Goal: Task Accomplishment & Management: Manage account settings

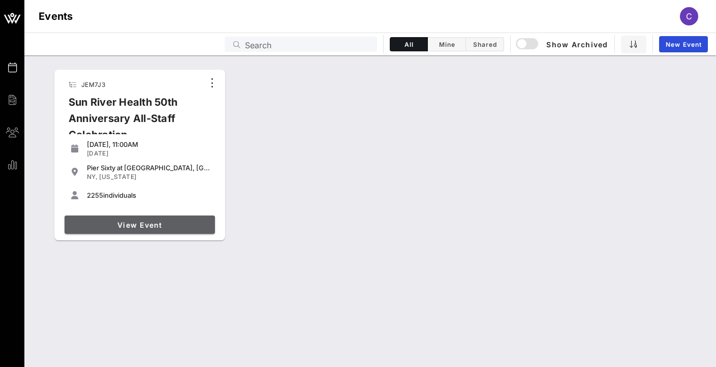
click at [149, 220] on link "View Event" at bounding box center [140, 225] width 150 height 18
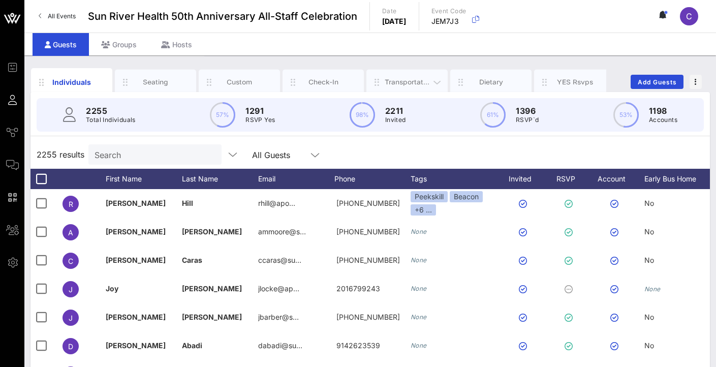
click at [403, 77] on div "Transportation" at bounding box center [407, 82] width 45 height 10
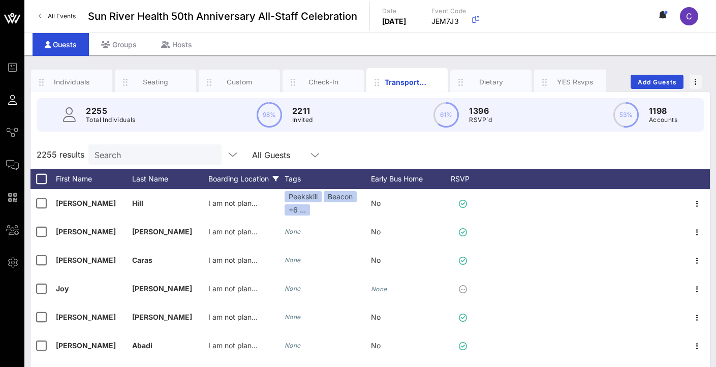
click at [245, 179] on div "Boarding Location" at bounding box center [246, 179] width 76 height 20
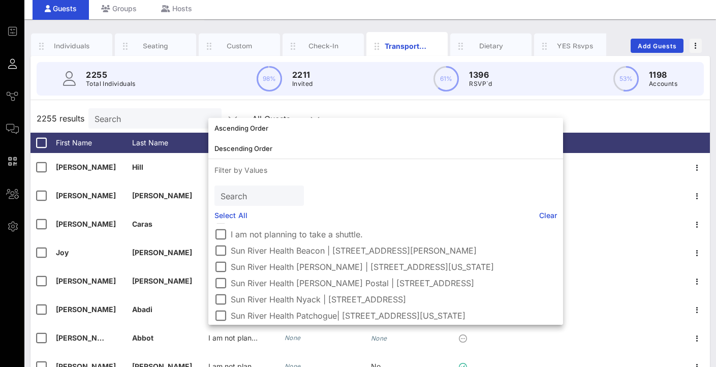
scroll to position [36, 0]
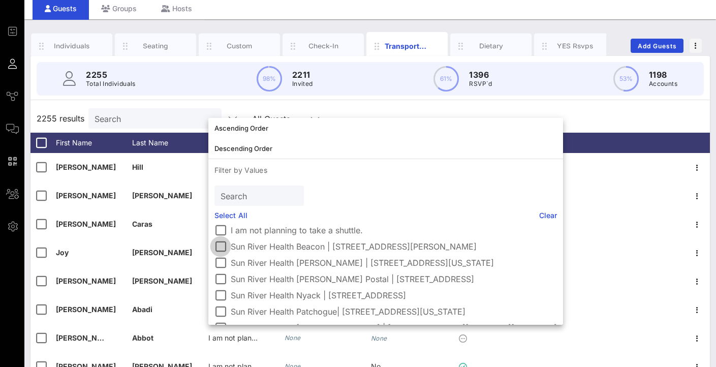
click at [223, 247] on div at bounding box center [220, 246] width 17 height 17
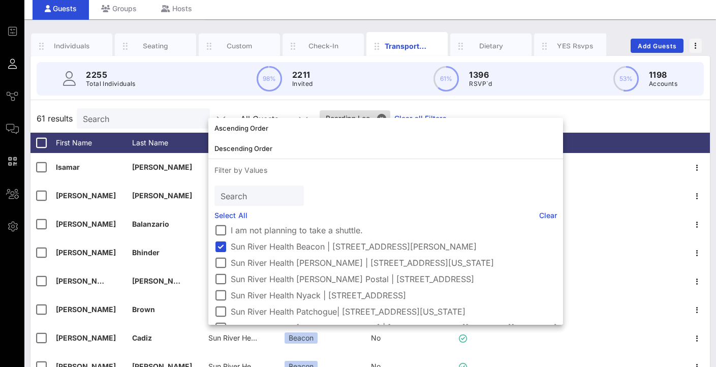
click at [638, 19] on div "Individuals Seating Custom Check-In Transportation Dietary YES Rsvps Add Guests…" at bounding box center [370, 243] width 692 height 449
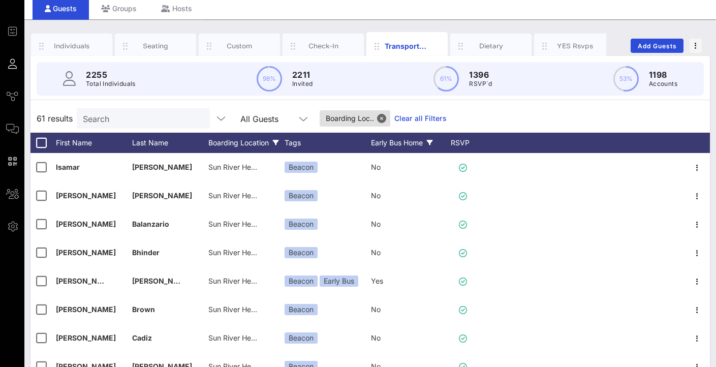
click at [394, 142] on div "Early Bus Home" at bounding box center [409, 143] width 76 height 20
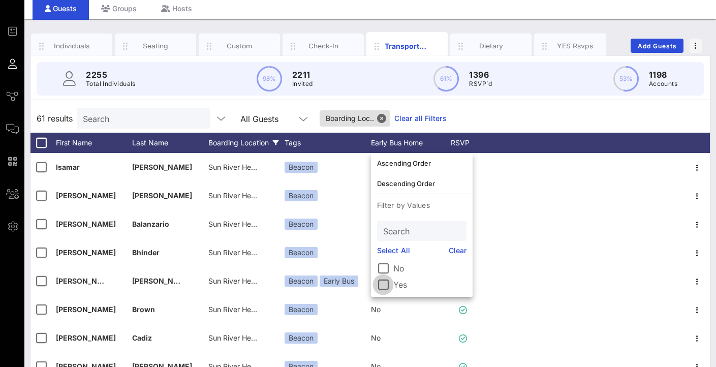
click at [387, 287] on div at bounding box center [383, 284] width 17 height 17
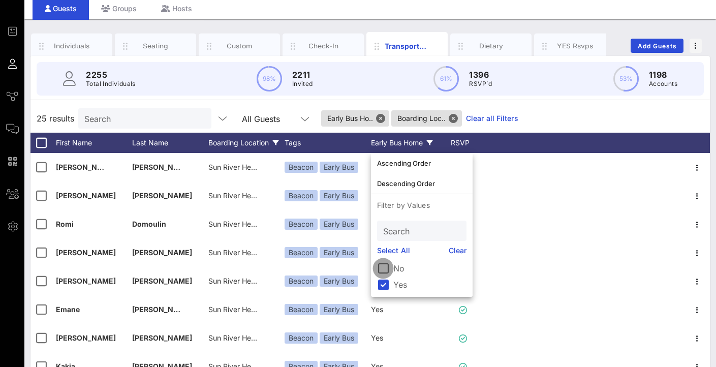
click at [384, 263] on div at bounding box center [383, 268] width 17 height 17
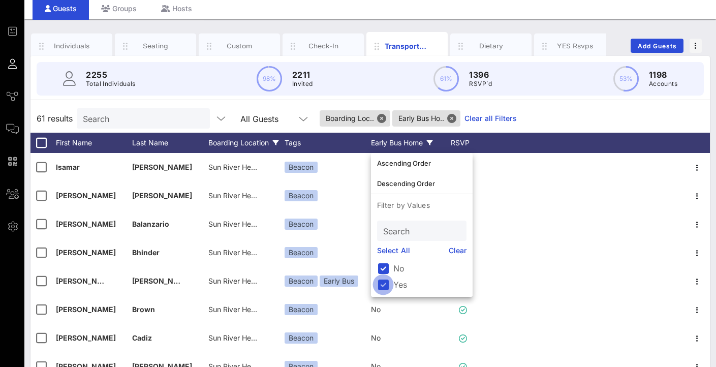
click at [382, 287] on div at bounding box center [383, 284] width 17 height 17
click at [269, 147] on div "Boarding Location" at bounding box center [246, 143] width 76 height 20
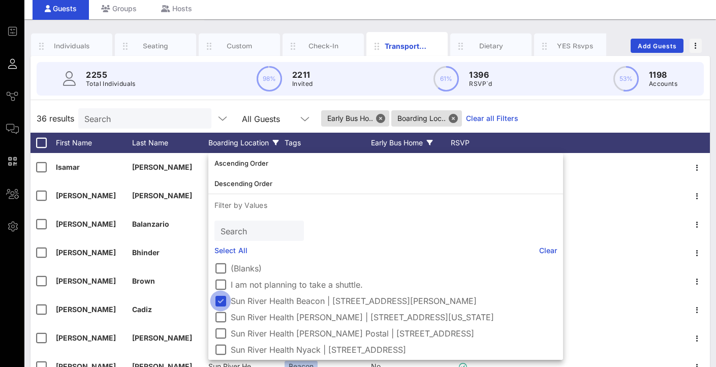
click at [219, 301] on div at bounding box center [220, 300] width 17 height 17
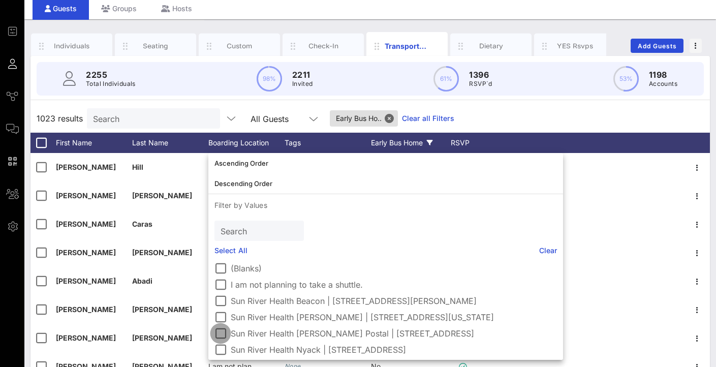
click at [222, 331] on div at bounding box center [220, 333] width 17 height 17
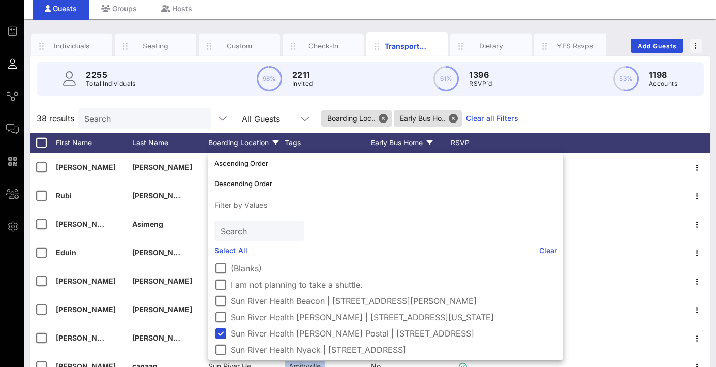
click at [585, 112] on div "38 results Search All Guests Boarding Loc.. Early Bus Ho.. Clear all Filters" at bounding box center [370, 118] width 680 height 28
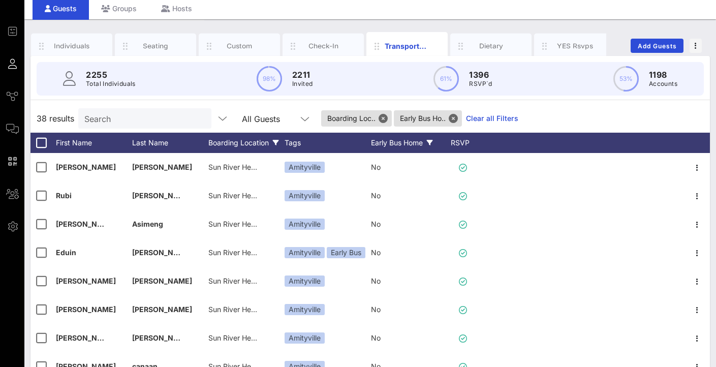
click at [420, 145] on div "Early Bus Home" at bounding box center [409, 143] width 76 height 20
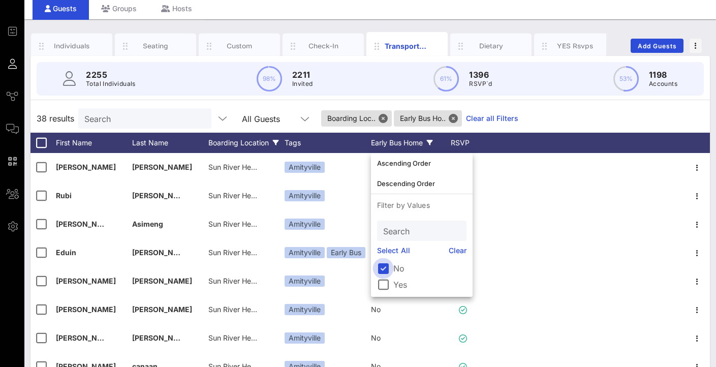
click at [386, 270] on div at bounding box center [383, 268] width 17 height 17
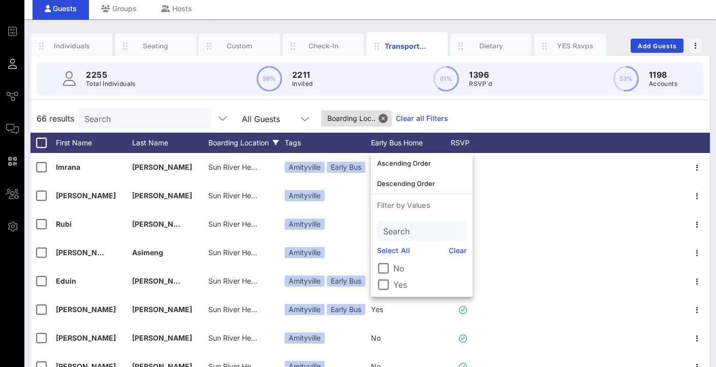
click at [660, 111] on div "66 results Search All Guests Boarding Loc.. Clear all Filters" at bounding box center [370, 118] width 680 height 28
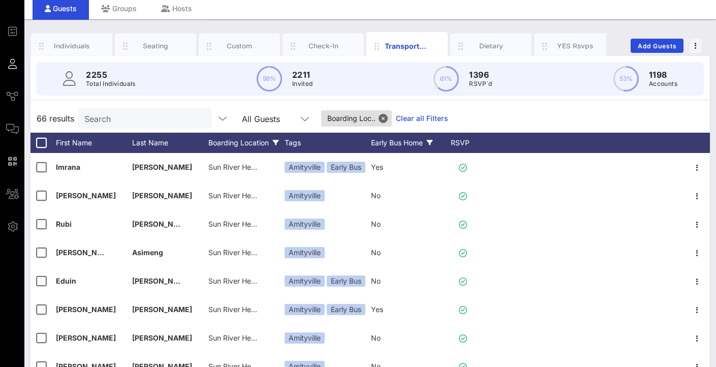
click at [391, 137] on div "Early Bus Home" at bounding box center [409, 143] width 76 height 20
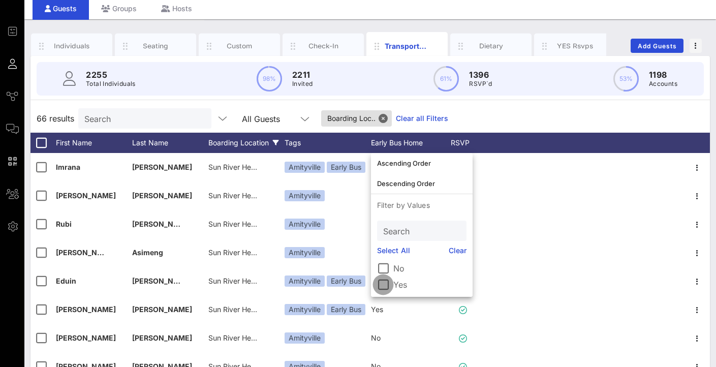
click at [382, 284] on div at bounding box center [383, 284] width 17 height 17
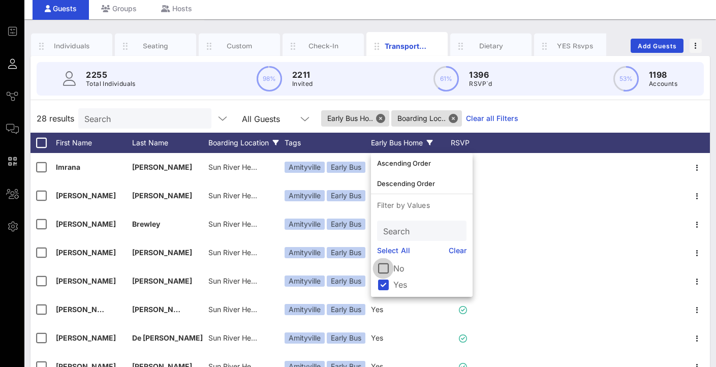
click at [383, 267] on div at bounding box center [383, 268] width 17 height 17
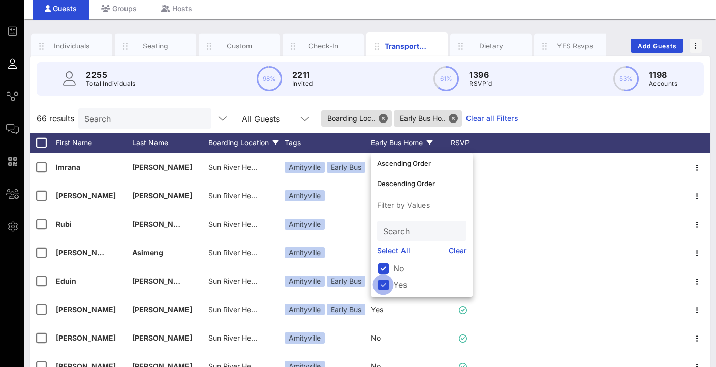
click at [382, 281] on div at bounding box center [383, 284] width 17 height 17
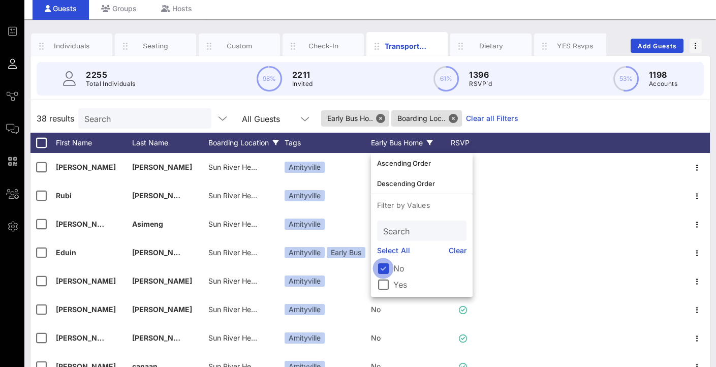
click at [384, 264] on div at bounding box center [383, 268] width 17 height 17
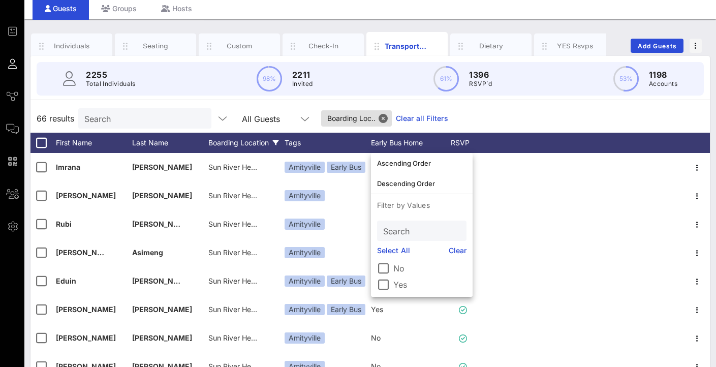
click at [239, 142] on div "Boarding Location" at bounding box center [246, 143] width 76 height 20
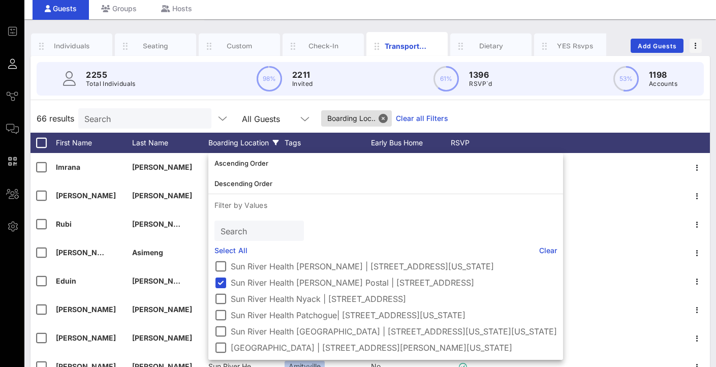
scroll to position [75, 0]
click at [222, 276] on div at bounding box center [220, 282] width 17 height 17
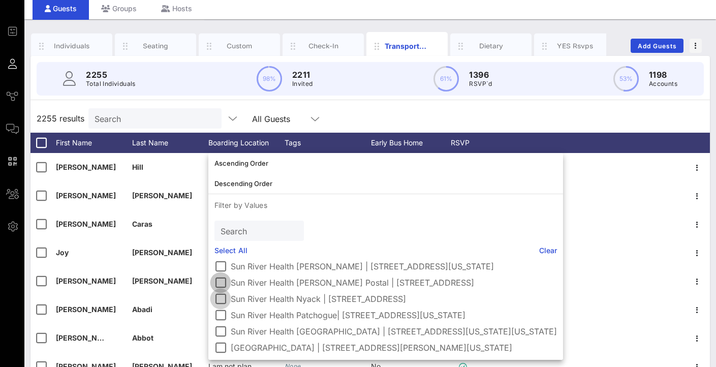
scroll to position [67, 0]
click at [222, 303] on div at bounding box center [220, 298] width 17 height 17
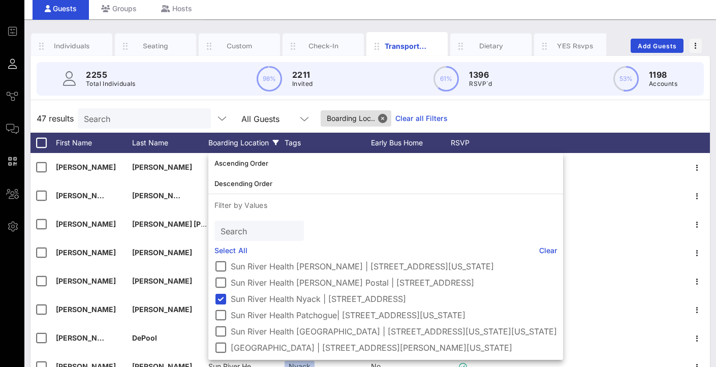
click at [514, 112] on div "47 results Search All Guests Boarding Loc.. Clear all Filters" at bounding box center [370, 118] width 680 height 28
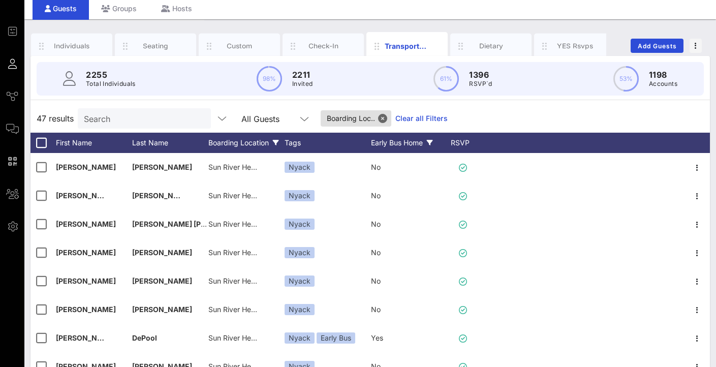
click at [388, 147] on div "Early Bus Home" at bounding box center [409, 143] width 76 height 20
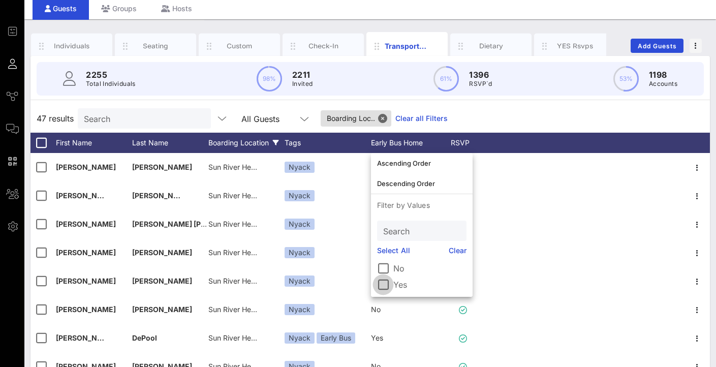
click at [381, 286] on div at bounding box center [383, 284] width 17 height 17
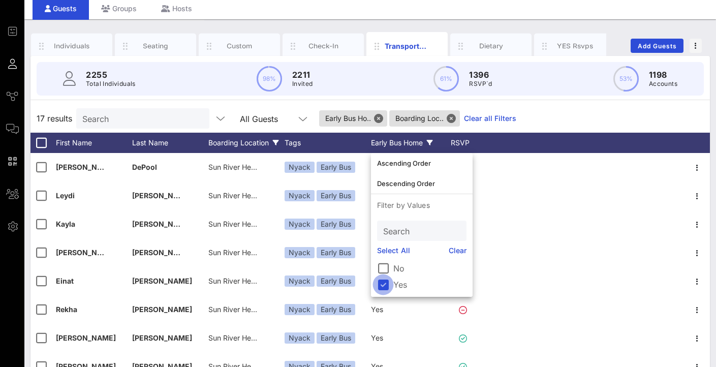
click at [386, 288] on div at bounding box center [383, 284] width 17 height 17
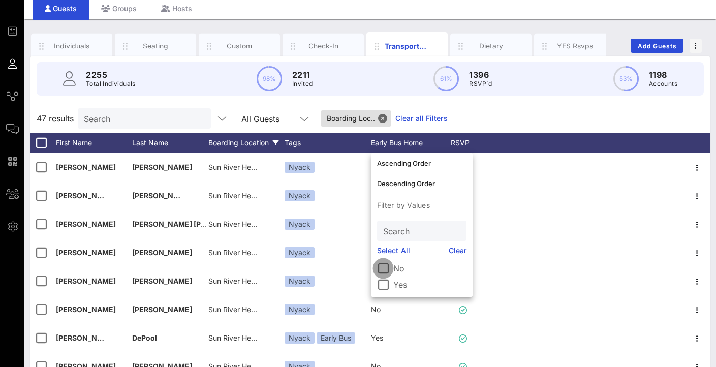
click at [381, 265] on div at bounding box center [383, 268] width 17 height 17
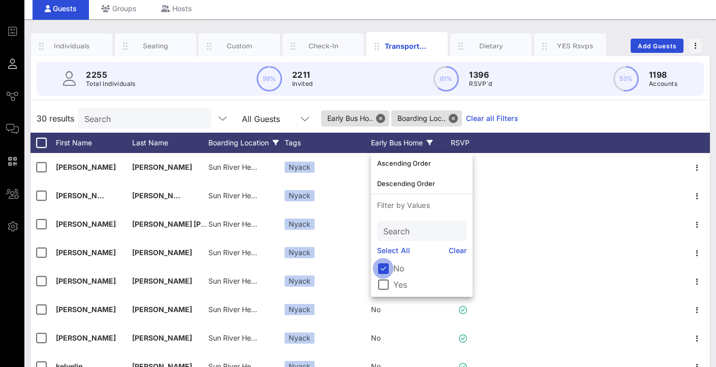
click at [383, 269] on div at bounding box center [383, 268] width 17 height 17
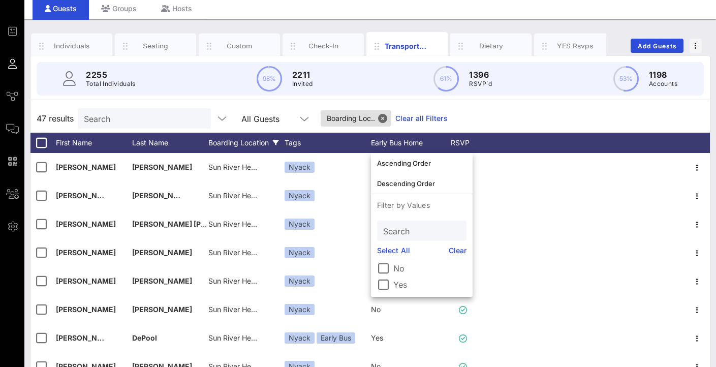
click at [622, 110] on div "47 results Search All Guests Boarding Loc.. Clear all Filters" at bounding box center [370, 118] width 680 height 28
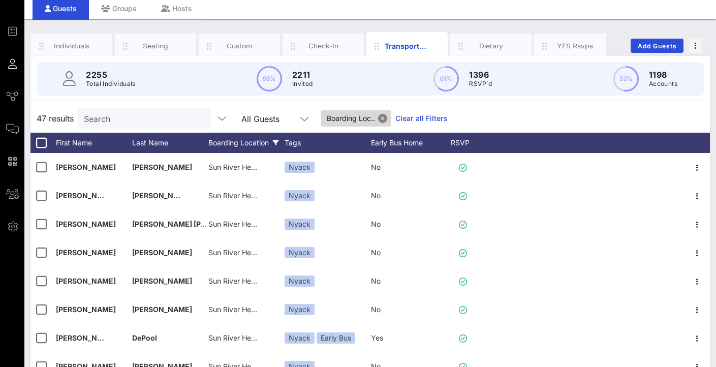
click at [385, 118] on button "Close" at bounding box center [382, 118] width 9 height 9
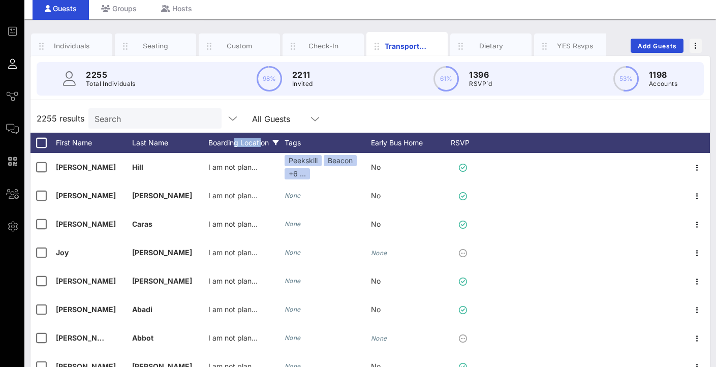
click at [239, 138] on div "Boarding Location" at bounding box center [246, 143] width 76 height 20
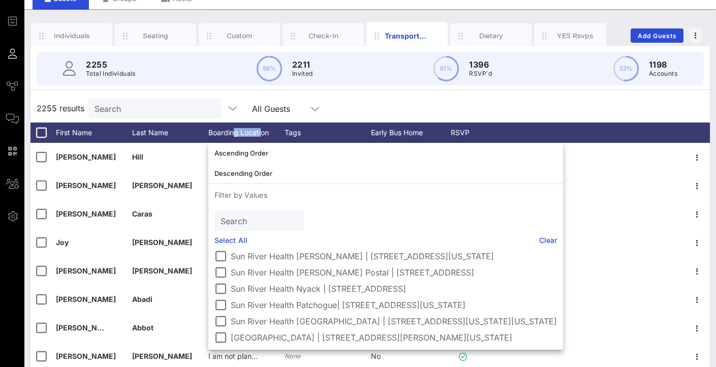
scroll to position [50, 0]
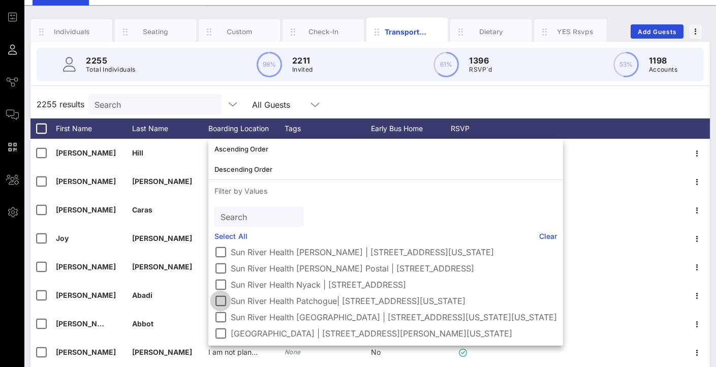
click at [217, 296] on div at bounding box center [220, 300] width 17 height 17
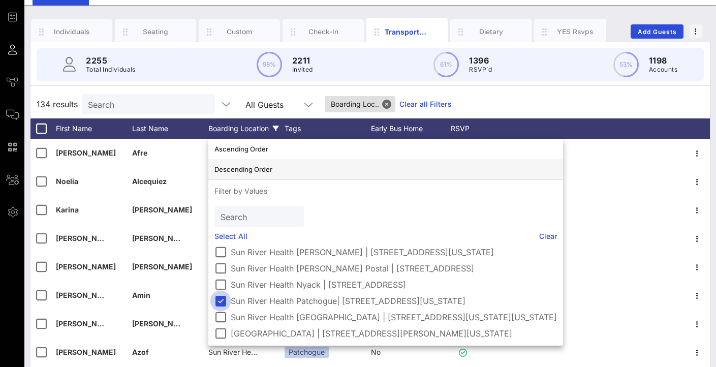
scroll to position [67, 0]
click at [536, 89] on div "2255 Total Individuals 98% 2211 Invited 61% 1396 RSVP`d 53% 1198 Accounts 134 r…" at bounding box center [370, 243] width 680 height 402
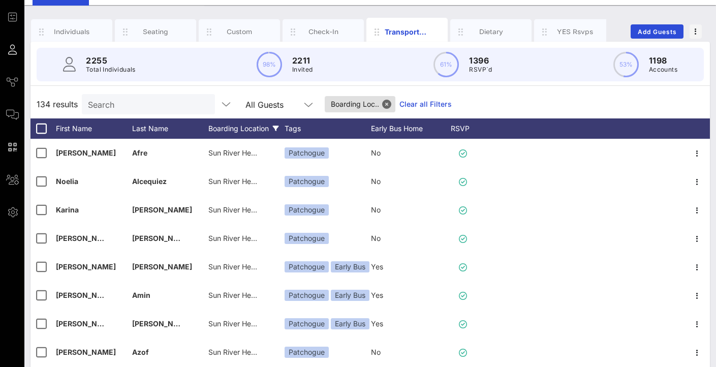
click at [304, 128] on div "Tags" at bounding box center [328, 128] width 86 height 20
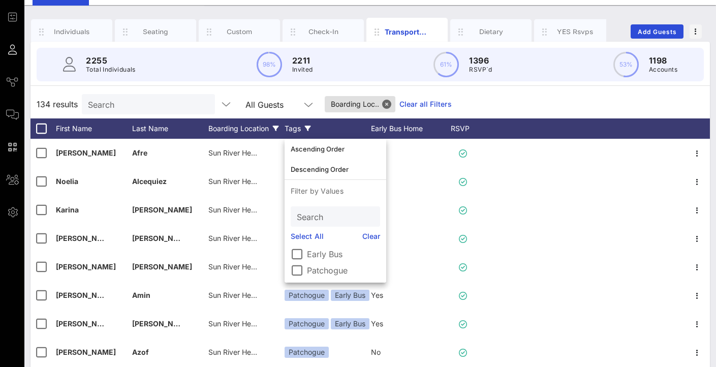
click at [304, 128] on div "Tags" at bounding box center [328, 128] width 86 height 20
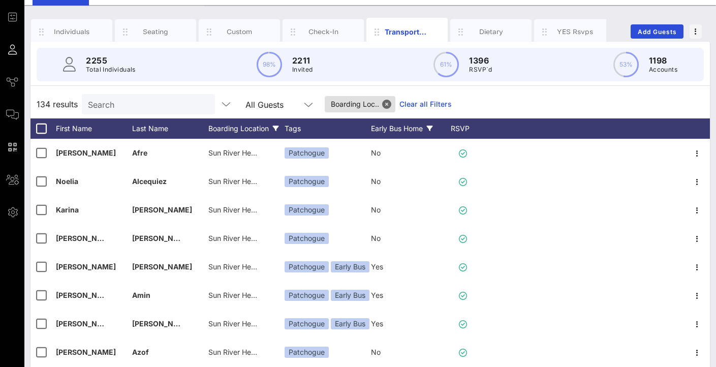
click at [384, 131] on div "Early Bus Home" at bounding box center [409, 128] width 76 height 20
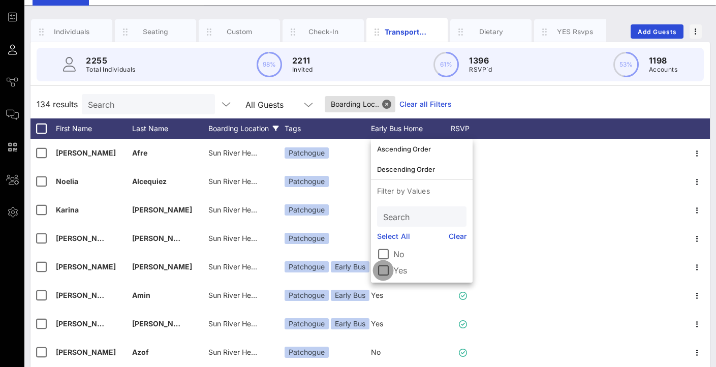
click at [386, 272] on div at bounding box center [383, 270] width 17 height 17
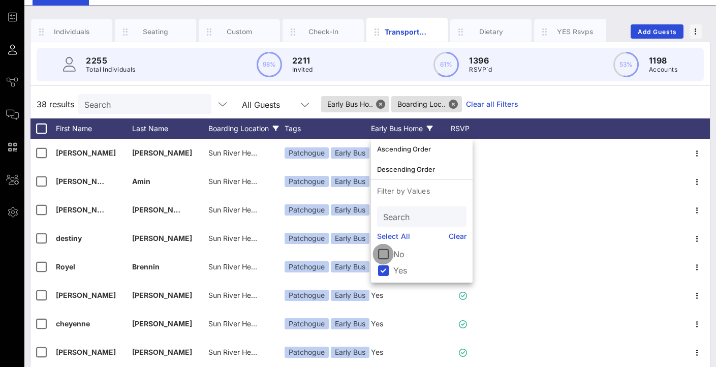
click at [386, 256] on div at bounding box center [383, 254] width 17 height 17
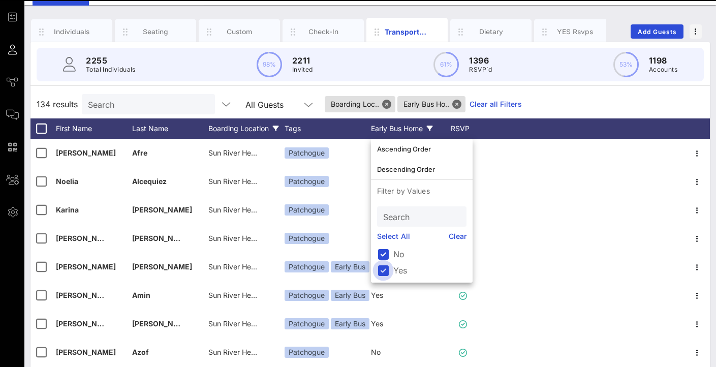
click at [382, 270] on div at bounding box center [383, 270] width 17 height 17
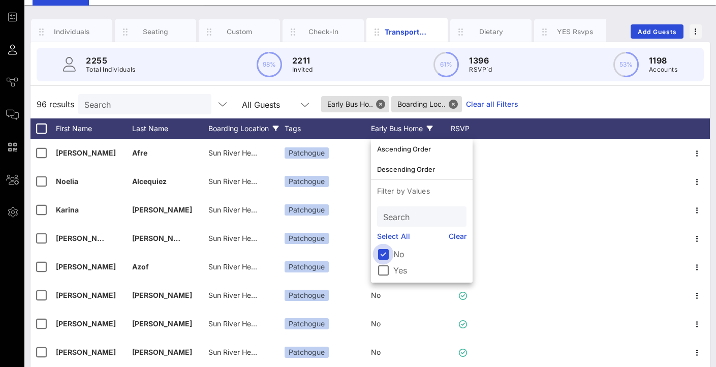
click at [383, 255] on div at bounding box center [383, 254] width 17 height 17
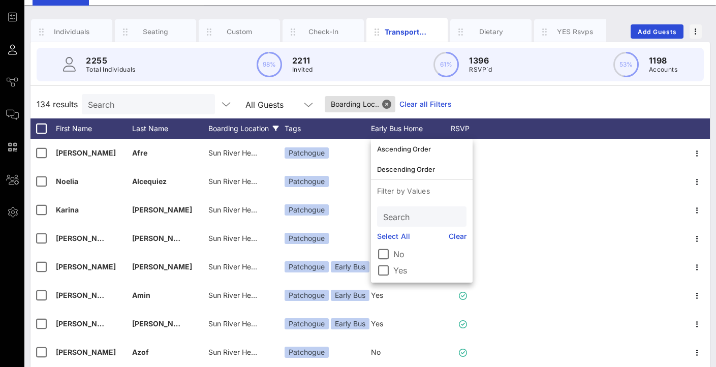
click at [314, 94] on div "All Guests" at bounding box center [280, 104] width 69 height 20
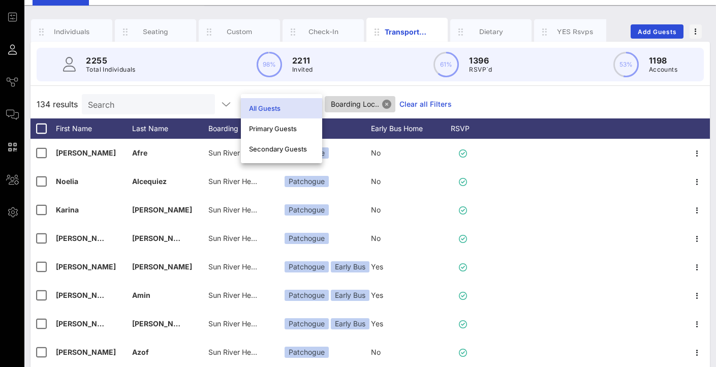
click at [388, 106] on button "Close" at bounding box center [386, 104] width 9 height 9
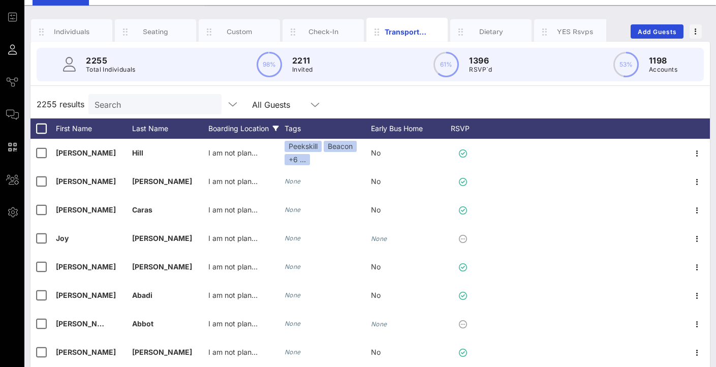
click at [250, 130] on div "Boarding Location" at bounding box center [246, 128] width 76 height 20
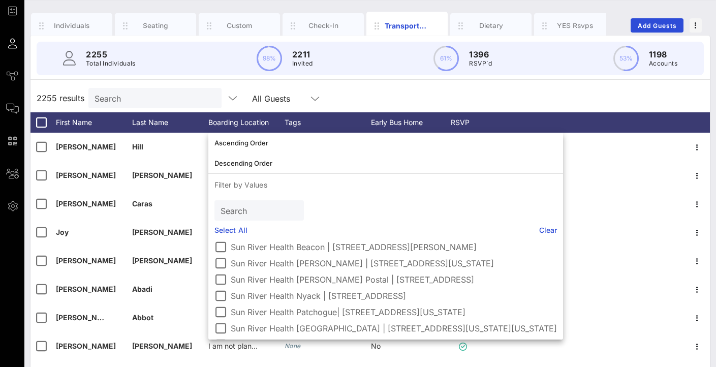
scroll to position [47, 0]
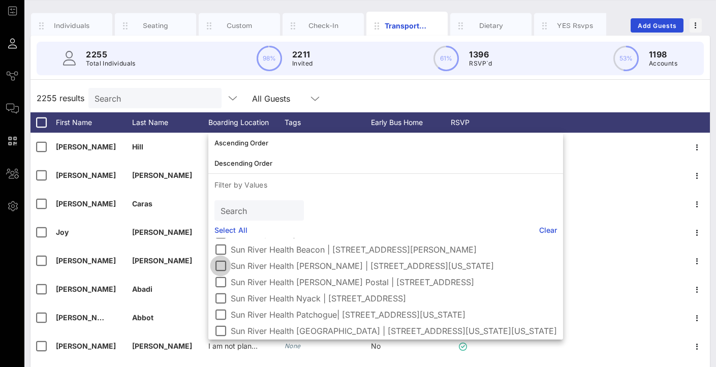
click at [225, 265] on div at bounding box center [220, 265] width 17 height 17
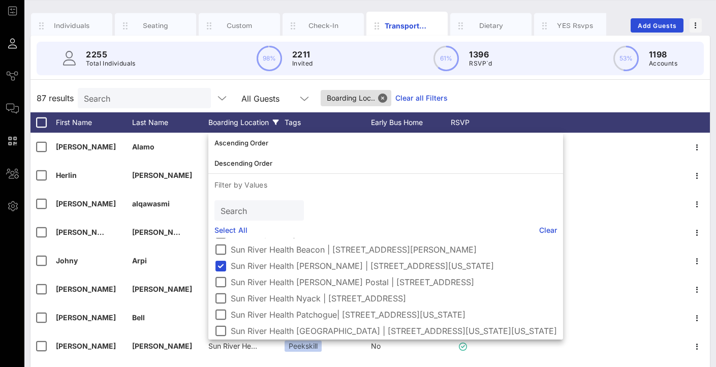
click at [580, 99] on div "87 results Search All Guests Boarding Loc.. Clear all Filters" at bounding box center [370, 98] width 680 height 28
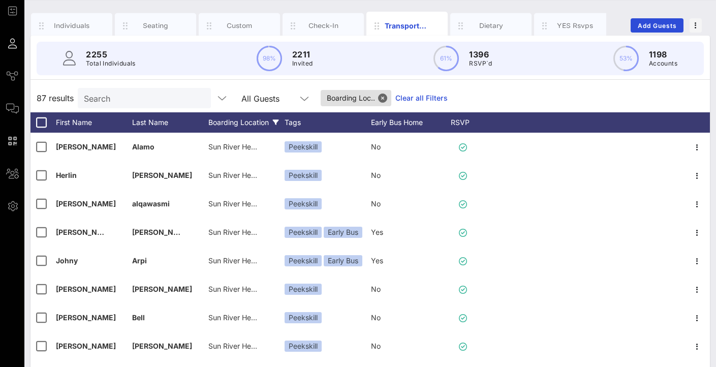
scroll to position [0, 0]
click at [384, 125] on div "Early Bus Home" at bounding box center [409, 122] width 76 height 20
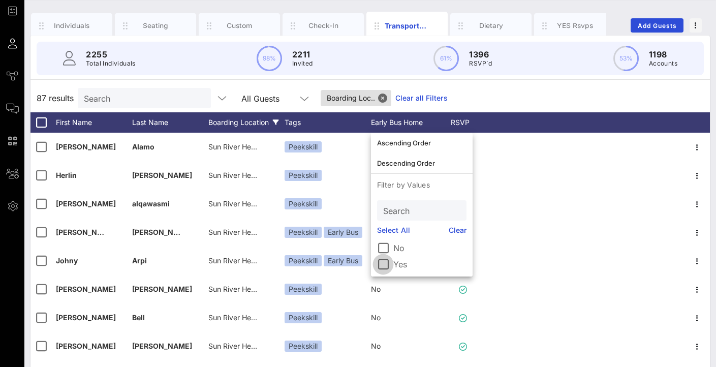
click at [383, 259] on div at bounding box center [383, 264] width 17 height 17
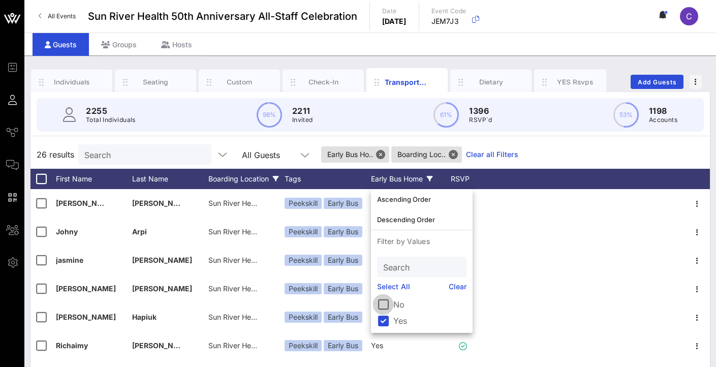
click at [387, 300] on div at bounding box center [383, 304] width 17 height 17
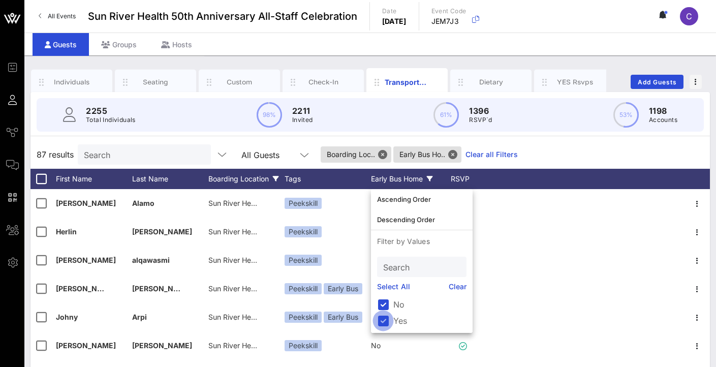
click at [386, 317] on div at bounding box center [383, 320] width 17 height 17
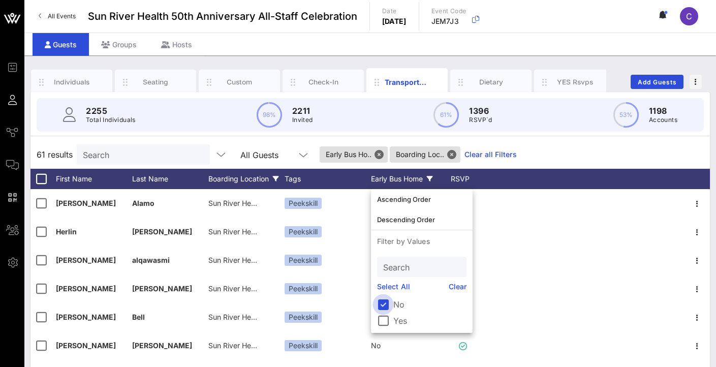
click at [382, 303] on div at bounding box center [383, 304] width 17 height 17
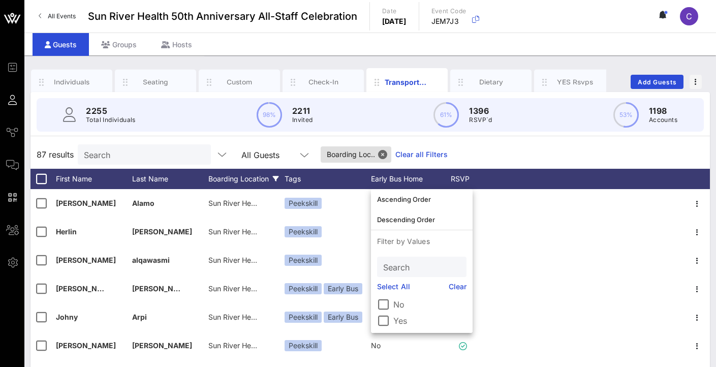
click at [252, 179] on div "Boarding Location" at bounding box center [246, 179] width 76 height 20
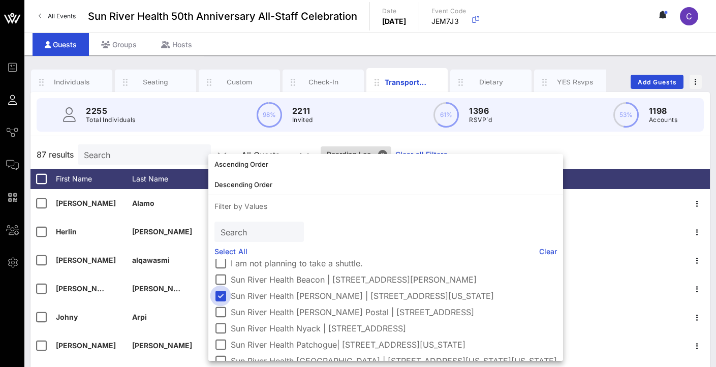
scroll to position [61, 0]
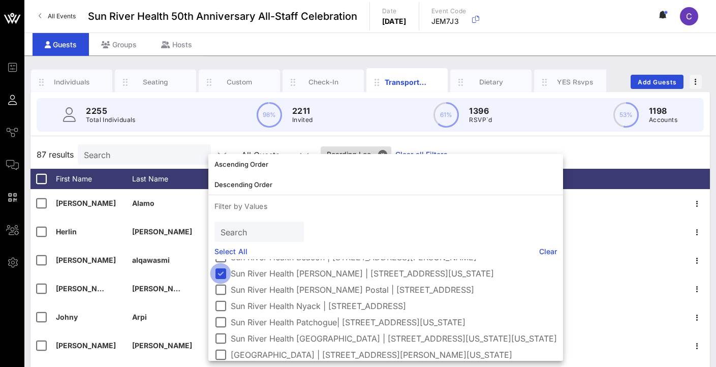
click at [224, 268] on div at bounding box center [220, 273] width 17 height 17
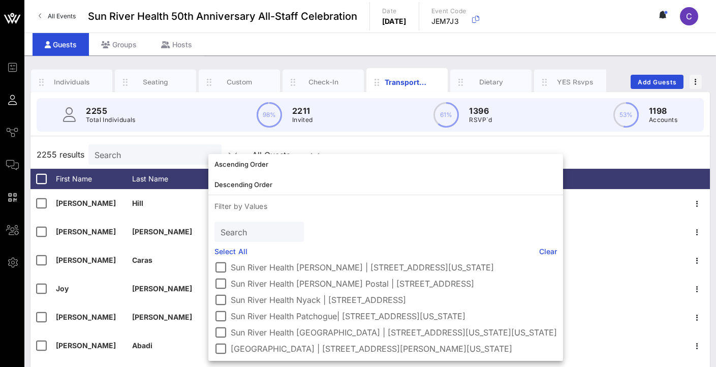
scroll to position [67, 0]
click at [224, 334] on div at bounding box center [220, 332] width 17 height 17
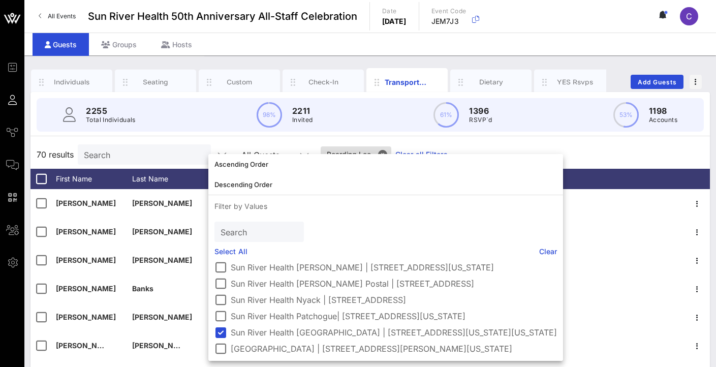
click at [587, 154] on div "70 results Search All Guests Boarding Loc.. Clear all Filters" at bounding box center [370, 154] width 680 height 28
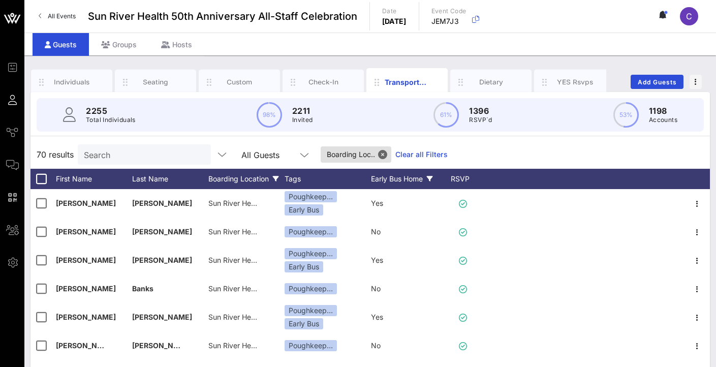
click at [391, 182] on div "Early Bus Home" at bounding box center [409, 179] width 76 height 20
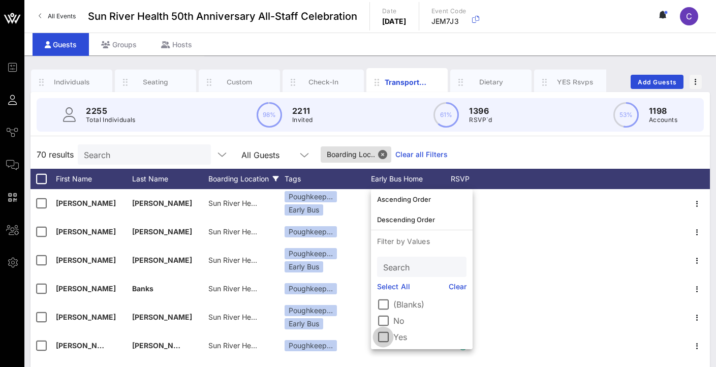
click at [388, 333] on div at bounding box center [383, 336] width 17 height 17
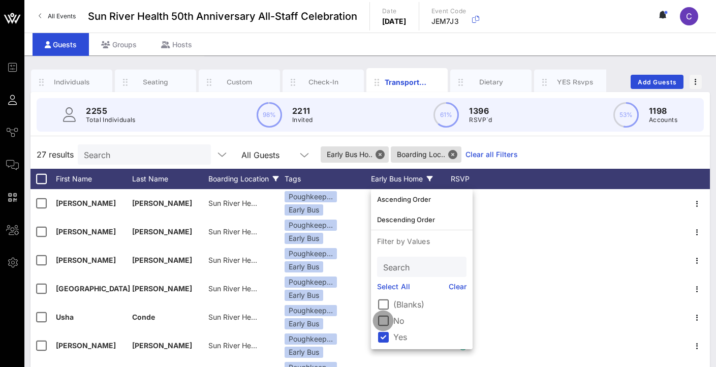
click at [385, 323] on div at bounding box center [383, 320] width 17 height 17
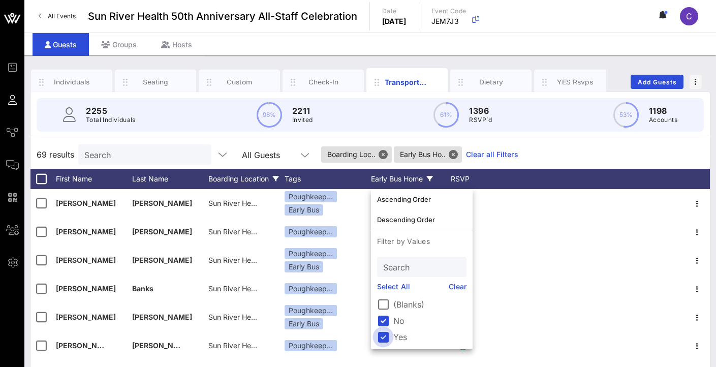
click at [385, 337] on div at bounding box center [383, 336] width 17 height 17
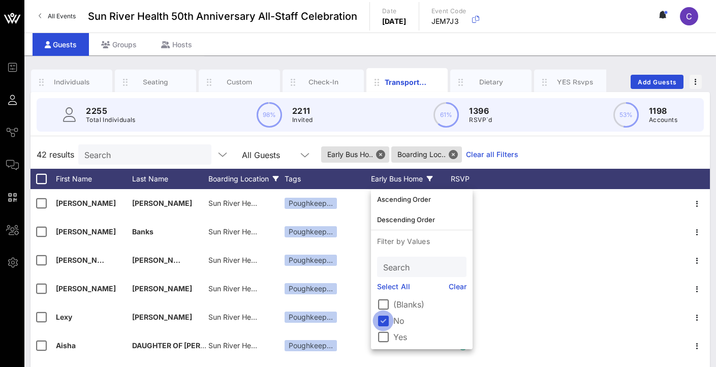
click at [386, 323] on div at bounding box center [383, 320] width 17 height 17
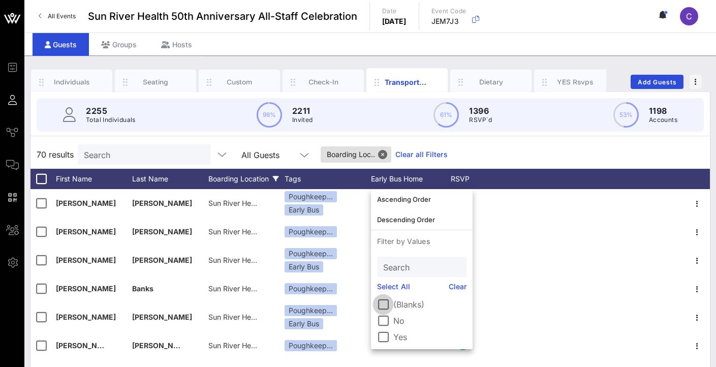
click at [383, 306] on div at bounding box center [383, 304] width 17 height 17
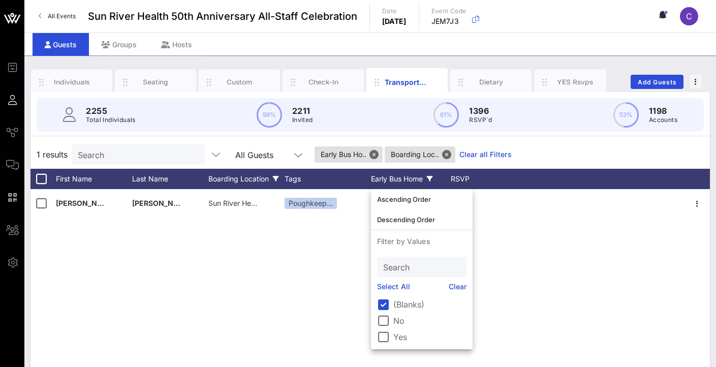
click at [522, 148] on div "1 results Search All Guests Early Bus Ho.. Boarding Loc.. Clear all Filters" at bounding box center [370, 154] width 680 height 28
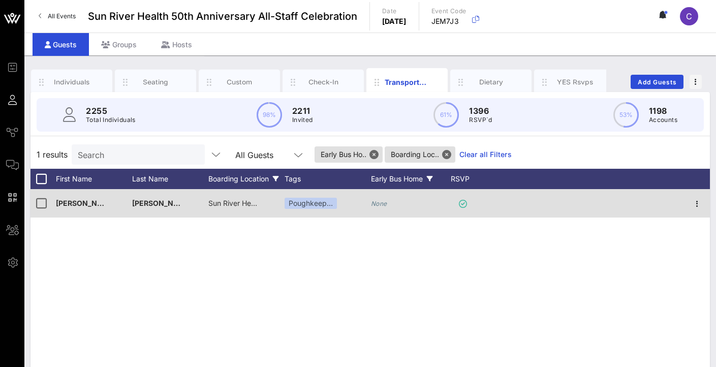
click at [165, 202] on span "[PERSON_NAME]" at bounding box center [162, 203] width 60 height 9
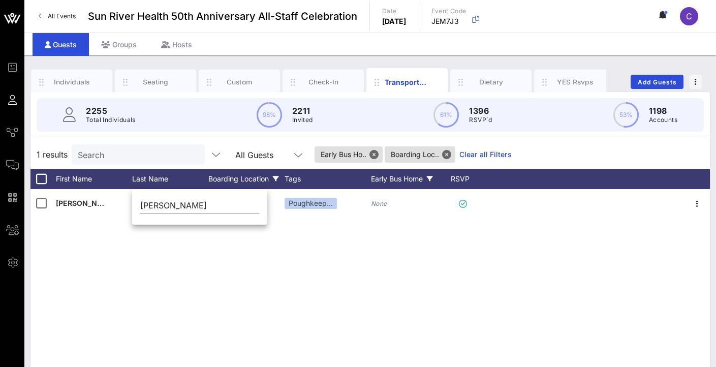
click at [265, 308] on div "[PERSON_NAME] [PERSON_NAME] Sun River Health [GEOGRAPHIC_DATA] | [STREET_ADDRES…" at bounding box center [370, 341] width 680 height 305
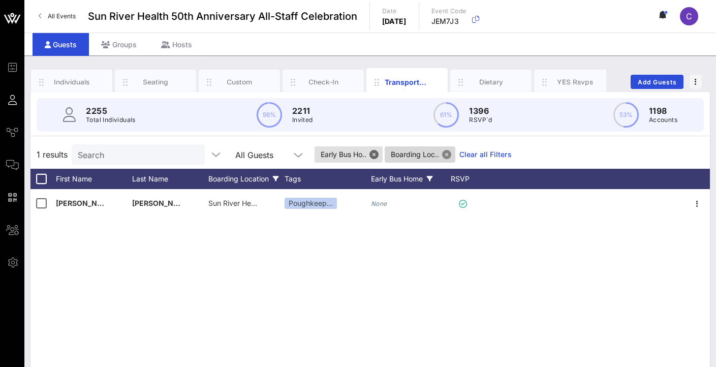
click at [451, 154] on button "Close" at bounding box center [446, 154] width 9 height 9
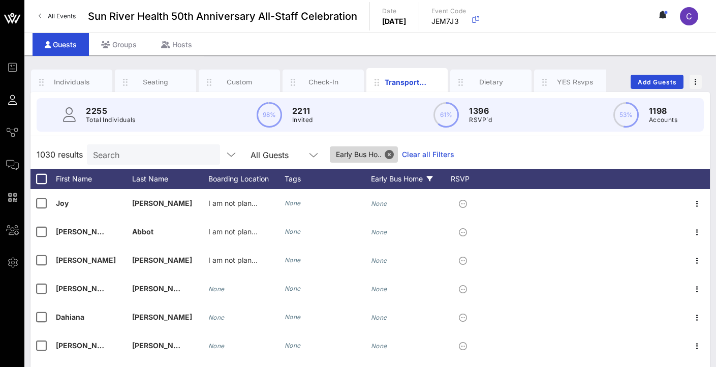
click at [386, 155] on span "Early Bus Ho.." at bounding box center [364, 154] width 56 height 16
click at [391, 156] on button "Close" at bounding box center [389, 154] width 9 height 9
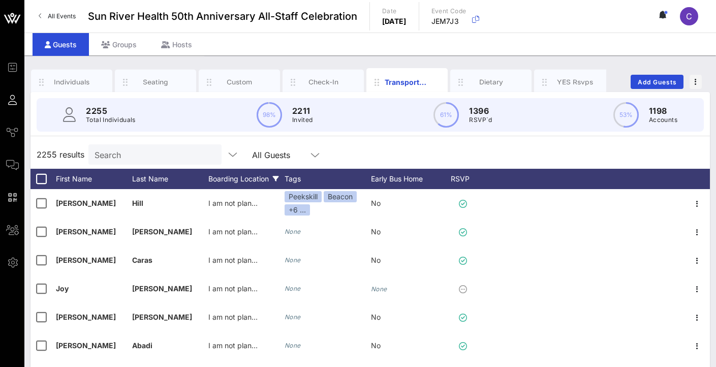
click at [236, 174] on div "Boarding Location" at bounding box center [246, 179] width 76 height 20
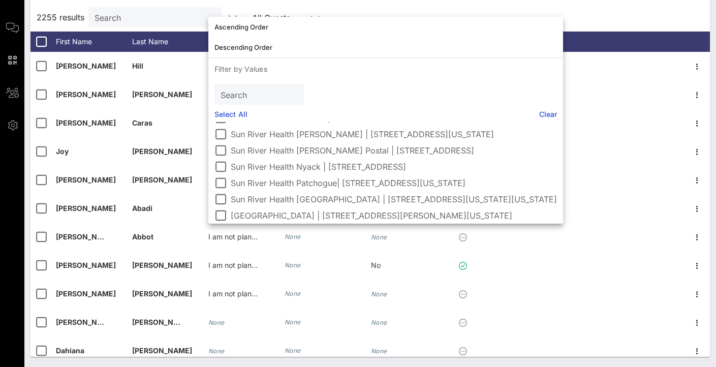
scroll to position [75, 0]
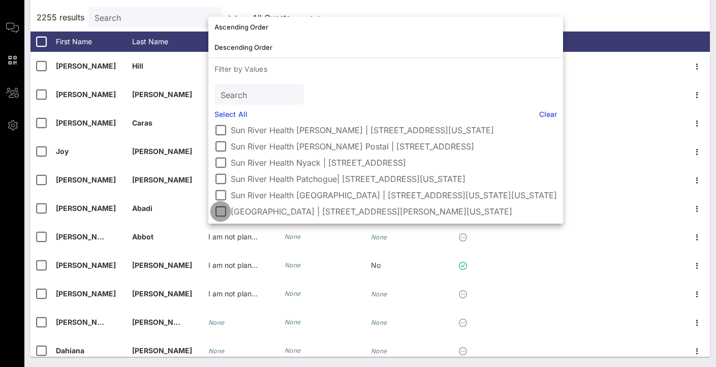
click at [219, 211] on div at bounding box center [220, 211] width 17 height 17
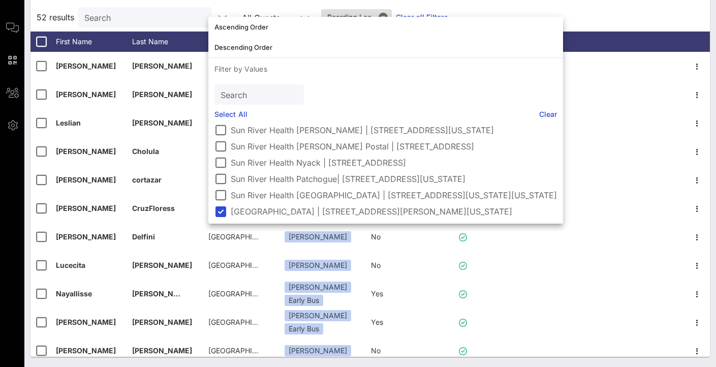
scroll to position [67, 0]
click at [652, 20] on div "52 results Search All Guests Boarding Loc.. Clear all Filters" at bounding box center [370, 17] width 680 height 28
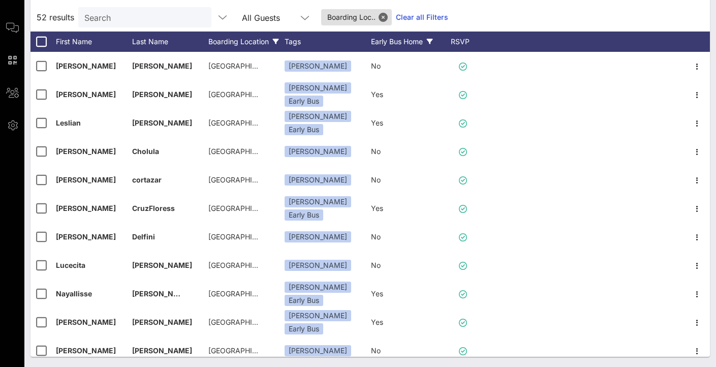
click at [391, 40] on div "Early Bus Home" at bounding box center [409, 42] width 76 height 20
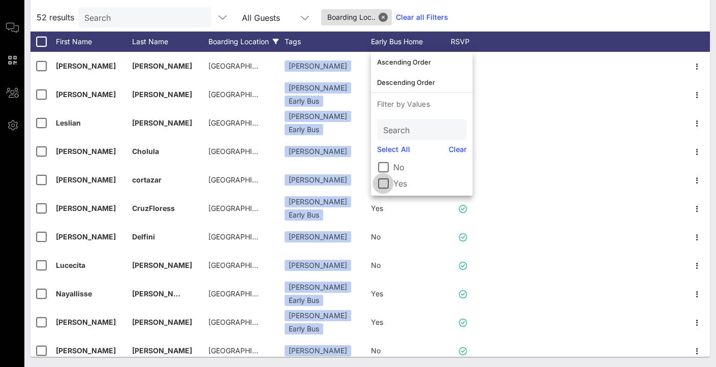
click at [386, 185] on div at bounding box center [383, 183] width 17 height 17
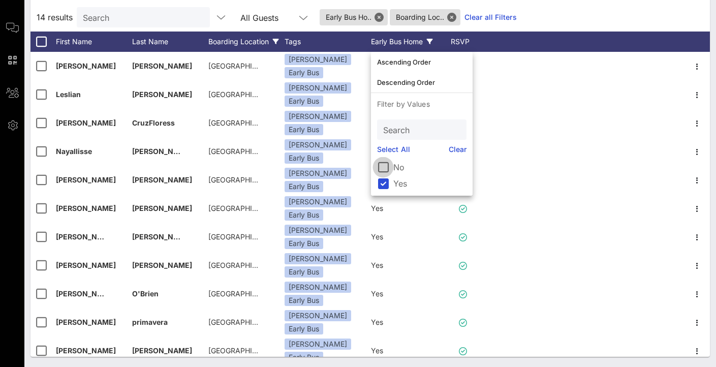
click at [381, 169] on div at bounding box center [383, 167] width 17 height 17
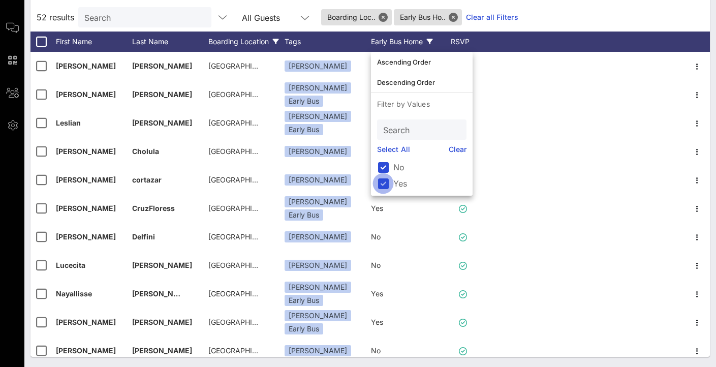
click at [381, 189] on div at bounding box center [383, 183] width 17 height 17
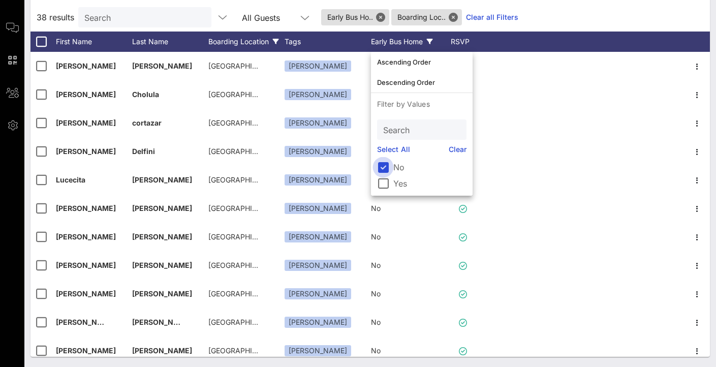
click at [386, 167] on div at bounding box center [383, 167] width 17 height 17
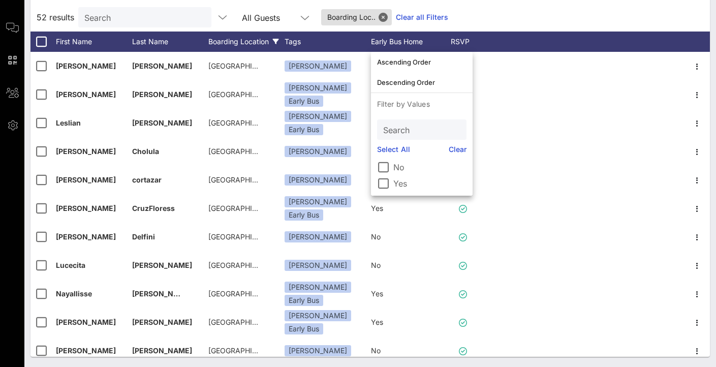
click at [504, 21] on div "52 results Search All Guests Boarding Loc.. Clear all Filters" at bounding box center [370, 17] width 680 height 28
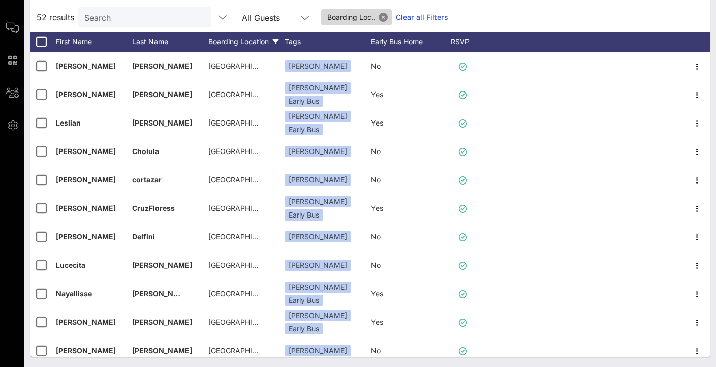
click at [383, 16] on button "Close" at bounding box center [383, 17] width 9 height 9
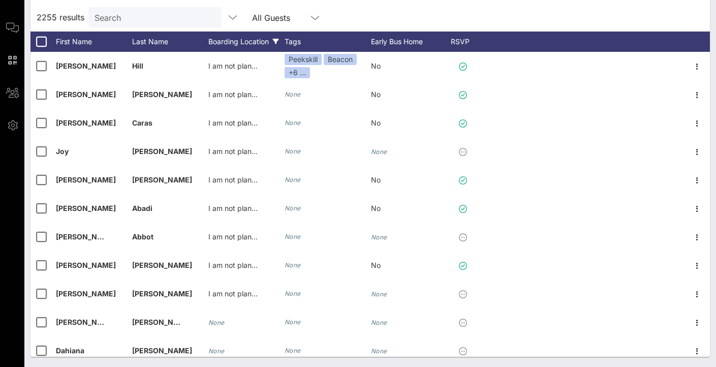
click at [266, 47] on div "Boarding Location" at bounding box center [246, 42] width 76 height 20
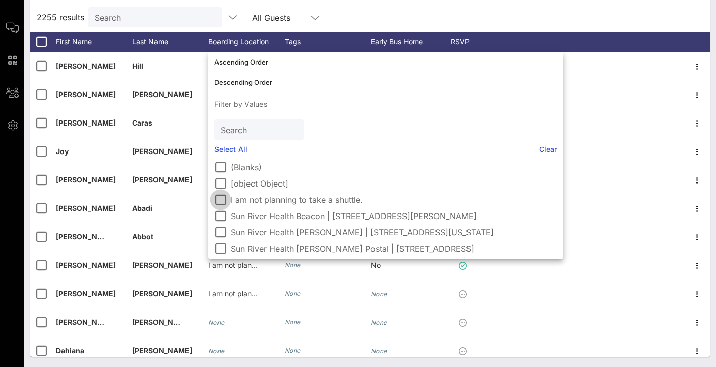
click at [223, 199] on div at bounding box center [220, 199] width 17 height 17
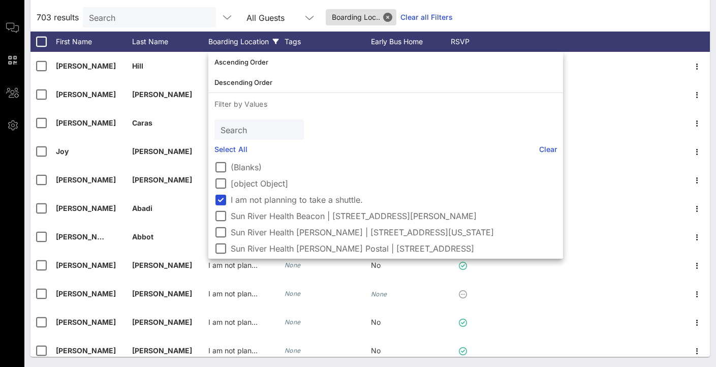
click at [533, 19] on div "703 results Search All Guests Boarding Loc.. Clear all Filters" at bounding box center [370, 17] width 680 height 28
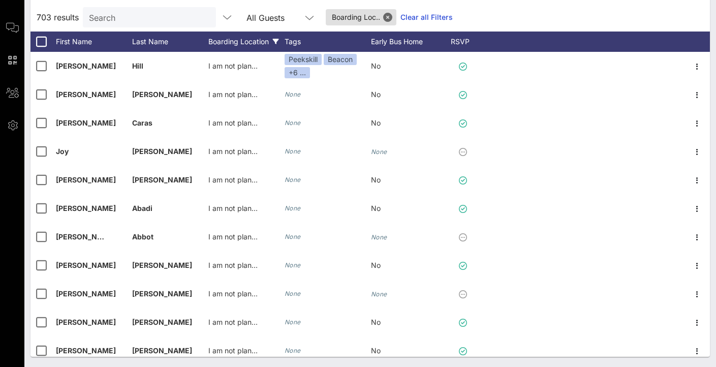
click at [261, 41] on div "Boarding Location" at bounding box center [246, 42] width 76 height 20
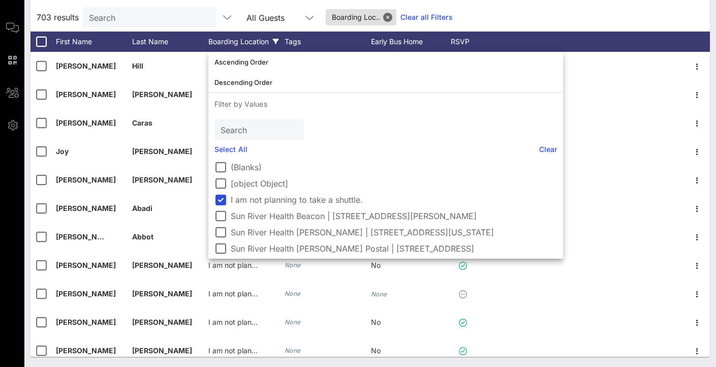
click at [261, 40] on div "Boarding Location" at bounding box center [246, 42] width 76 height 20
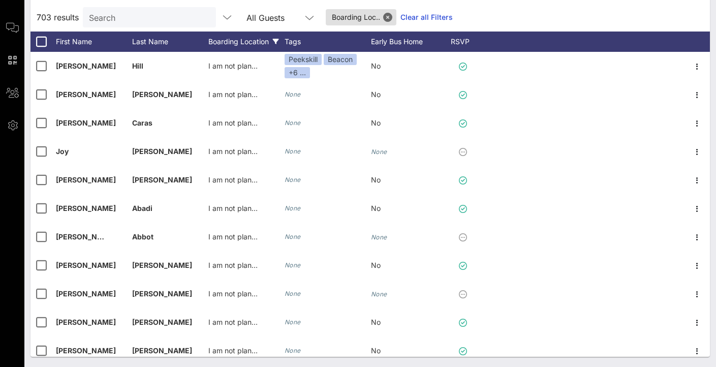
click at [230, 39] on div "Boarding Location" at bounding box center [246, 42] width 76 height 20
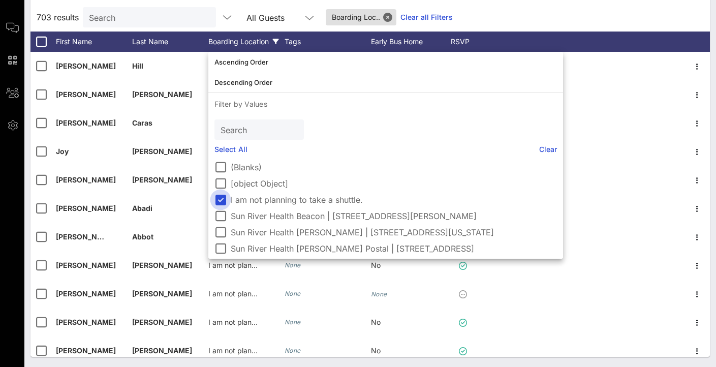
click at [220, 200] on div at bounding box center [220, 199] width 17 height 17
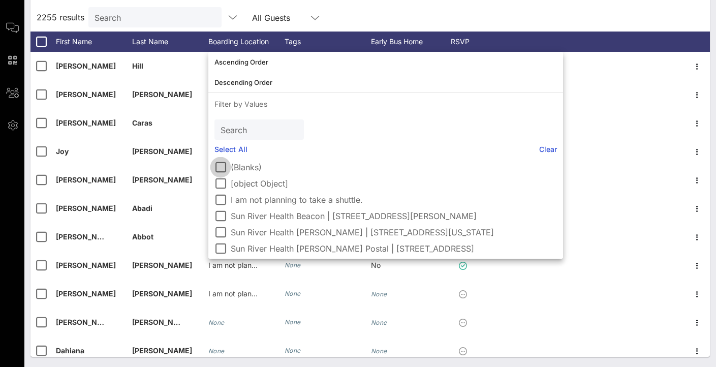
click at [221, 167] on div at bounding box center [220, 167] width 17 height 17
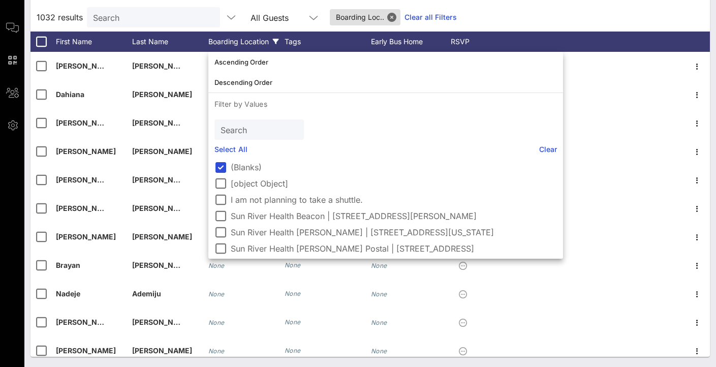
click at [524, 22] on div "1032 results Search All Guests Boarding Loc.. Clear all Filters" at bounding box center [370, 17] width 680 height 28
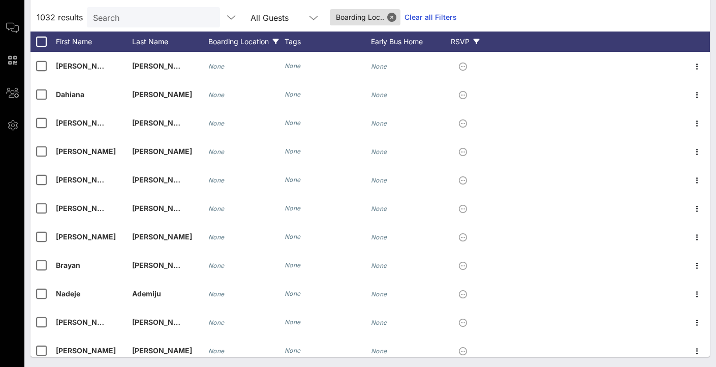
click at [461, 43] on div "RSVP" at bounding box center [465, 42] width 36 height 20
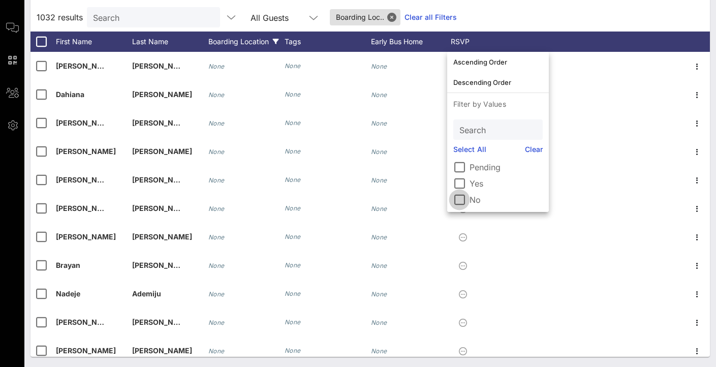
click at [458, 199] on div at bounding box center [459, 199] width 17 height 17
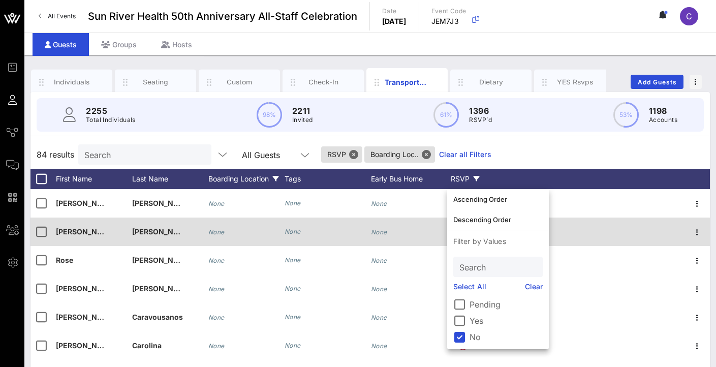
scroll to position [0, 0]
